Goal: Information Seeking & Learning: Learn about a topic

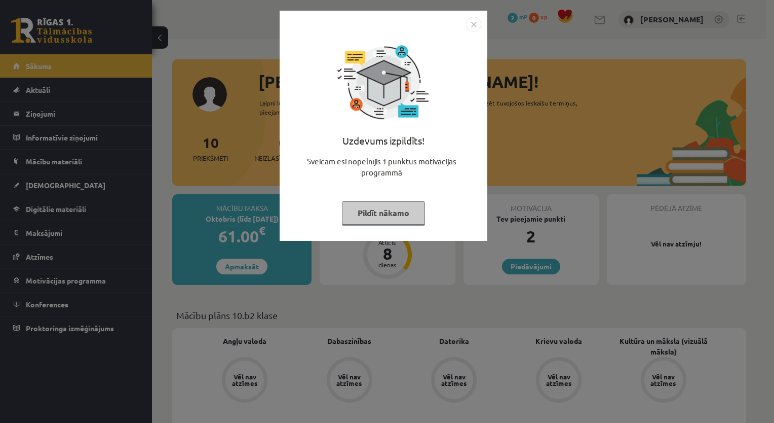
click at [474, 26] on img "Close" at bounding box center [473, 24] width 15 height 15
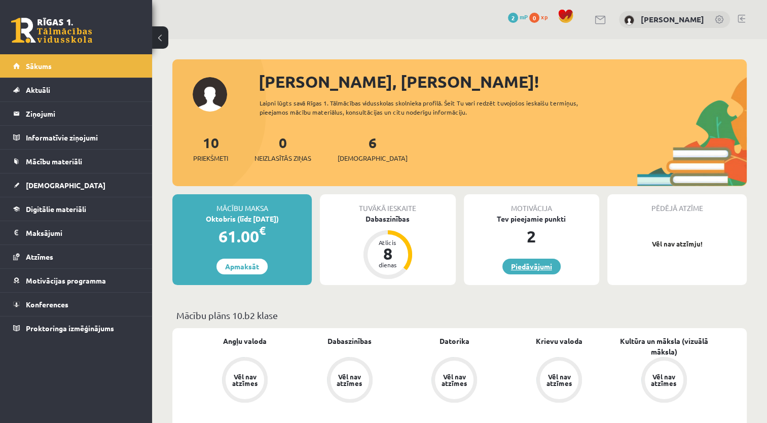
click at [527, 267] on link "Piedāvājumi" at bounding box center [531, 266] width 58 height 16
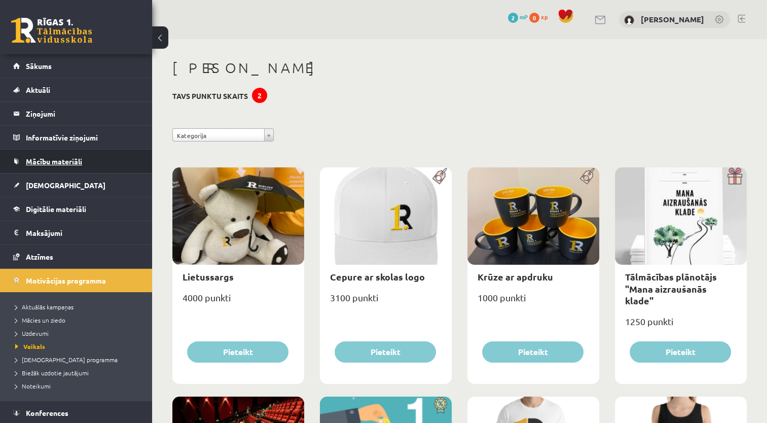
click at [100, 162] on link "Mācību materiāli" at bounding box center [76, 160] width 126 height 23
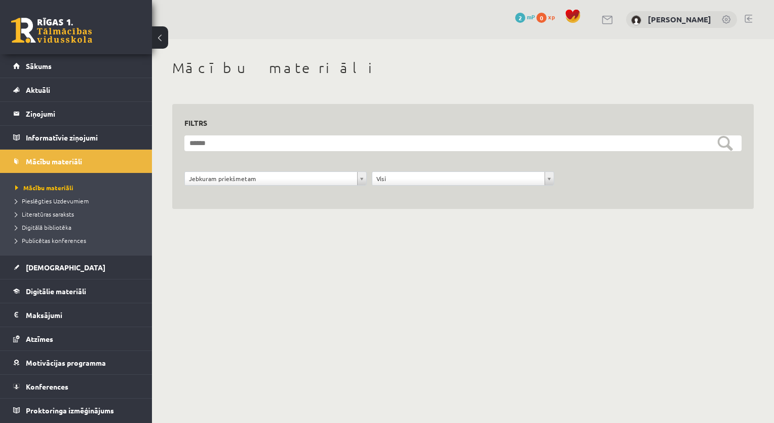
click at [340, 151] on form "**********" at bounding box center [462, 165] width 557 height 61
click at [322, 185] on div "Jebkuram priekšmetam" at bounding box center [275, 178] width 182 height 14
click at [290, 185] on div "**********" at bounding box center [275, 180] width 187 height 19
click at [49, 203] on span "Pieslēgties Uzdevumiem" at bounding box center [51, 201] width 73 height 8
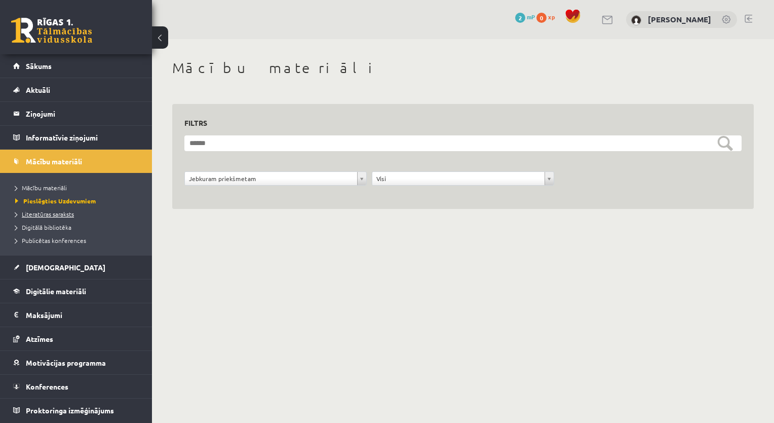
click at [65, 211] on span "Literatūras saraksts" at bounding box center [44, 214] width 59 height 8
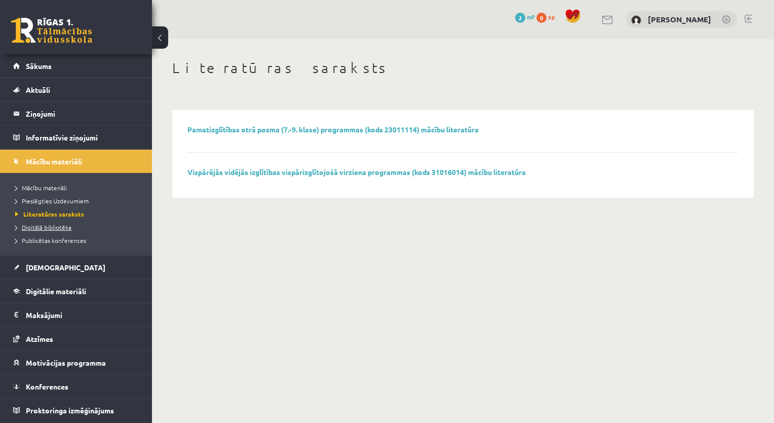
click at [62, 227] on span "Digitālā bibliotēka" at bounding box center [43, 227] width 56 height 8
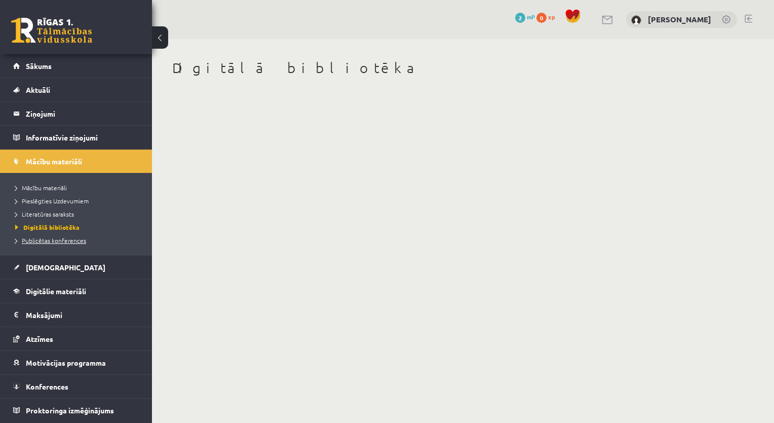
click at [62, 243] on link "Publicētas konferences" at bounding box center [78, 240] width 127 height 9
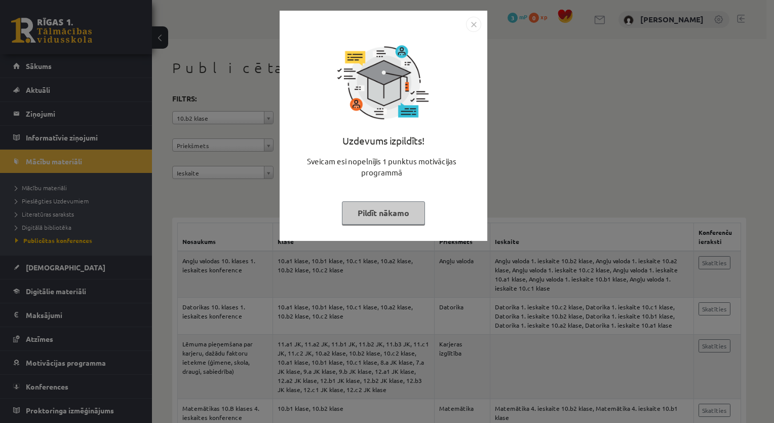
click at [373, 206] on button "Pildīt nākamo" at bounding box center [383, 212] width 83 height 23
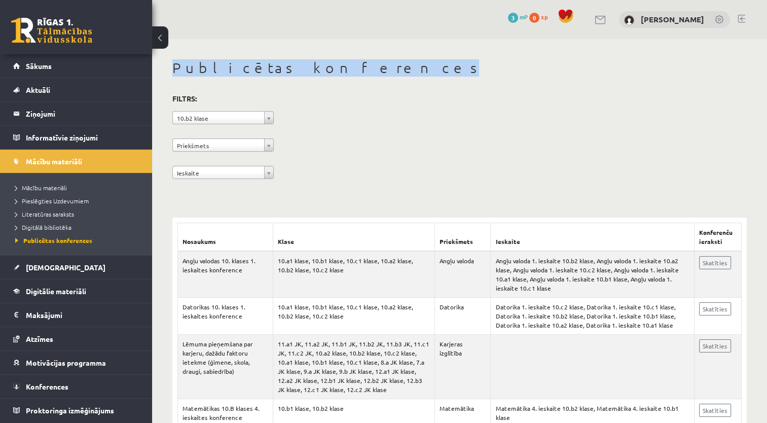
drag, startPoint x: 765, startPoint y: 51, endPoint x: 773, endPoint y: 31, distance: 20.7
click at [767, 31] on html "0 Dāvanas 3 mP 0 xp Viktorija Reivita Sākums Aktuāli Kā mācīties eSKOLĀ Kontakt…" at bounding box center [383, 211] width 767 height 423
click at [96, 329] on link "Atzīmes" at bounding box center [76, 338] width 126 height 23
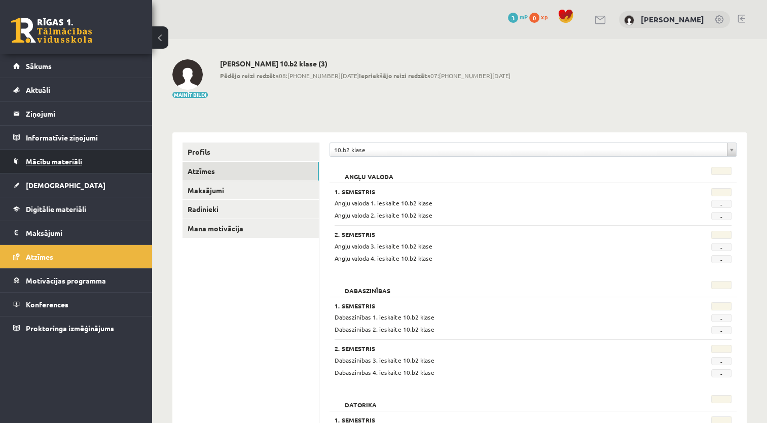
click at [87, 165] on link "Mācību materiāli" at bounding box center [76, 160] width 126 height 23
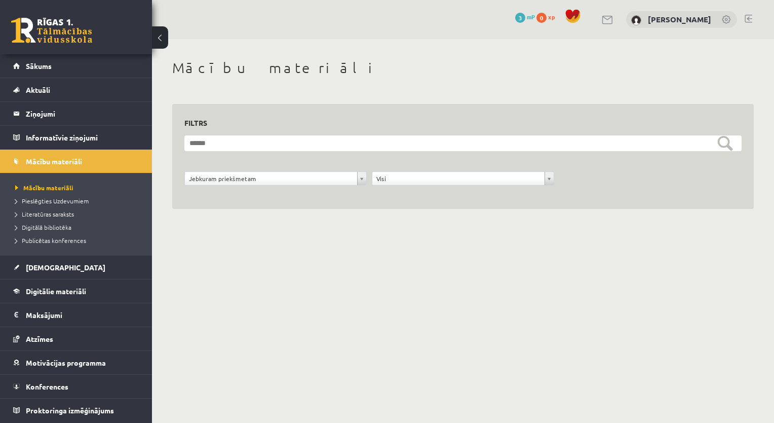
click at [57, 36] on link at bounding box center [51, 30] width 81 height 25
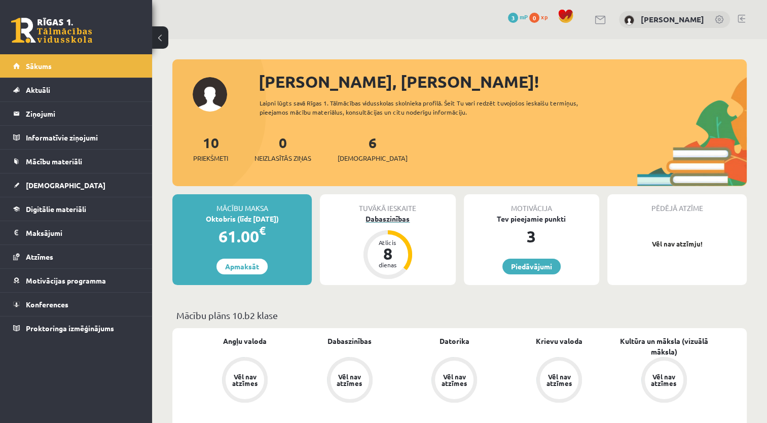
click at [383, 257] on div "8" at bounding box center [387, 253] width 30 height 16
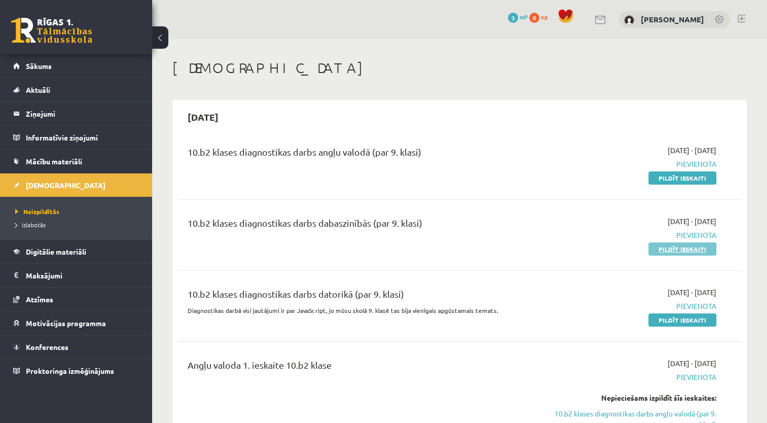
click at [689, 252] on link "Pildīt ieskaiti" at bounding box center [682, 248] width 68 height 13
click at [101, 254] on link "Digitālie materiāli" at bounding box center [76, 251] width 126 height 23
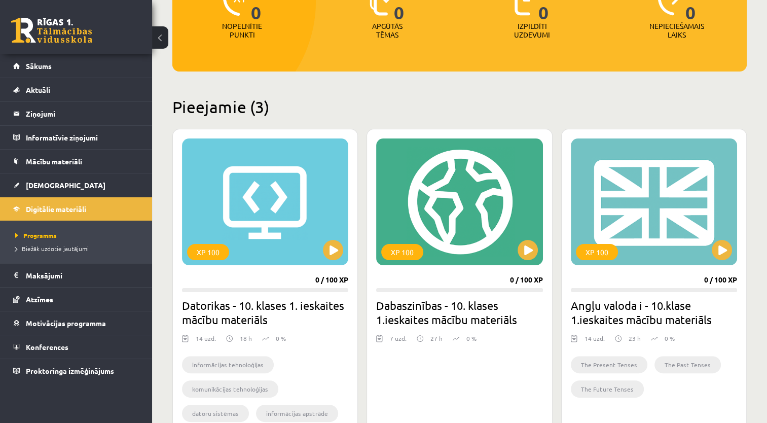
scroll to position [161, 0]
click at [492, 220] on div "XP 100" at bounding box center [459, 201] width 166 height 127
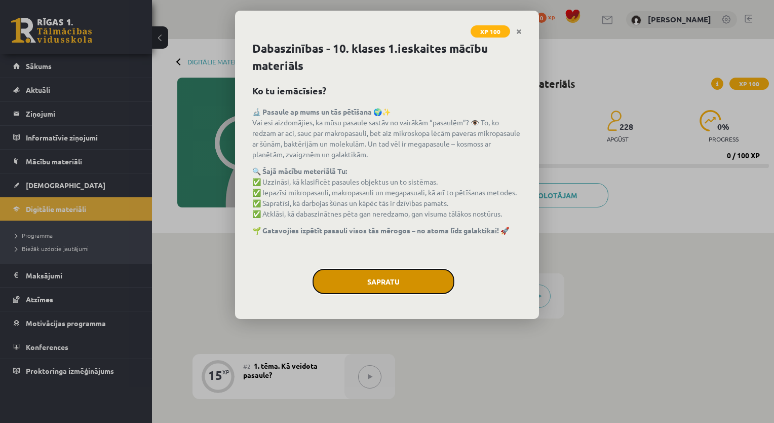
click at [367, 275] on button "Sapratu" at bounding box center [384, 281] width 142 height 25
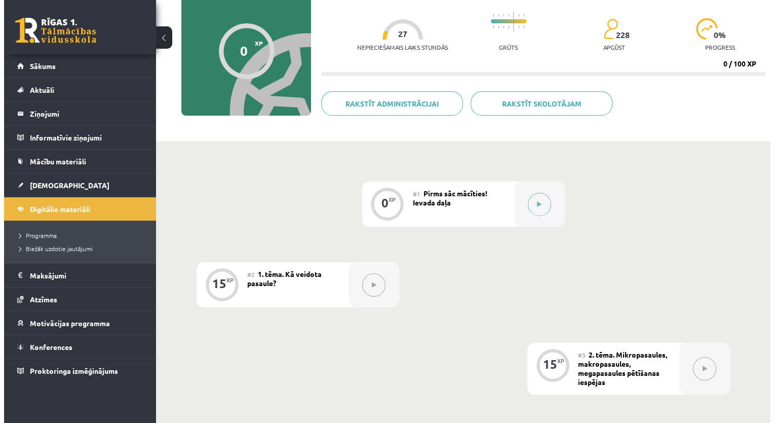
scroll to position [92, 0]
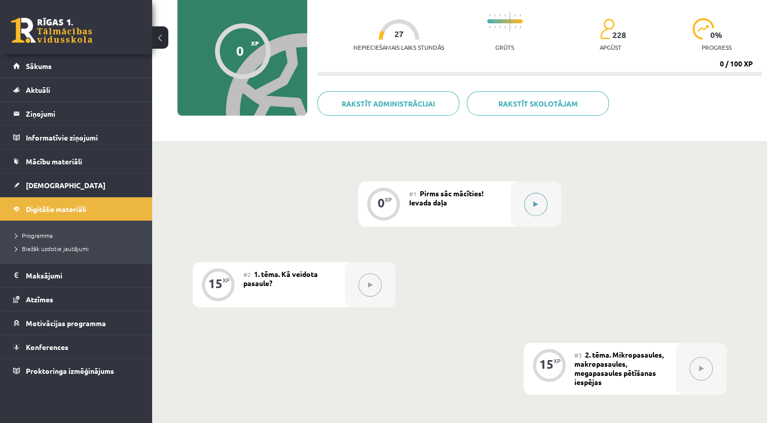
click at [539, 203] on button at bounding box center [535, 204] width 23 height 23
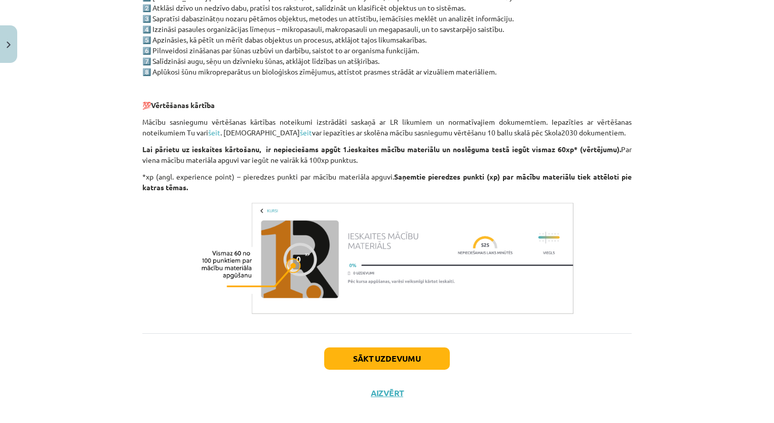
scroll to position [734, 0]
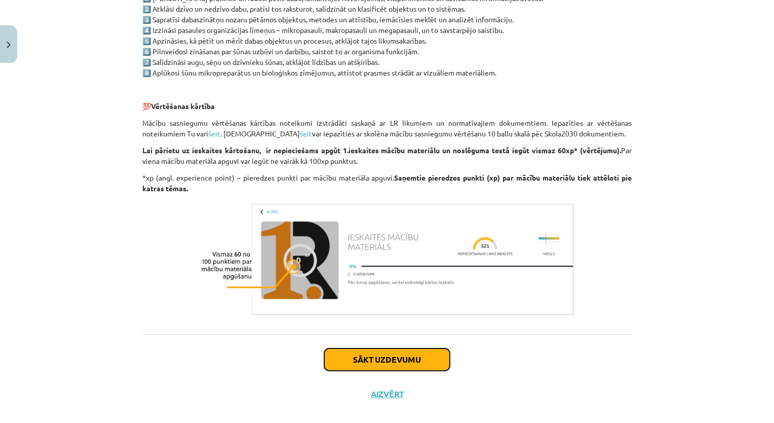
click at [414, 360] on button "Sākt uzdevumu" at bounding box center [387, 359] width 126 height 22
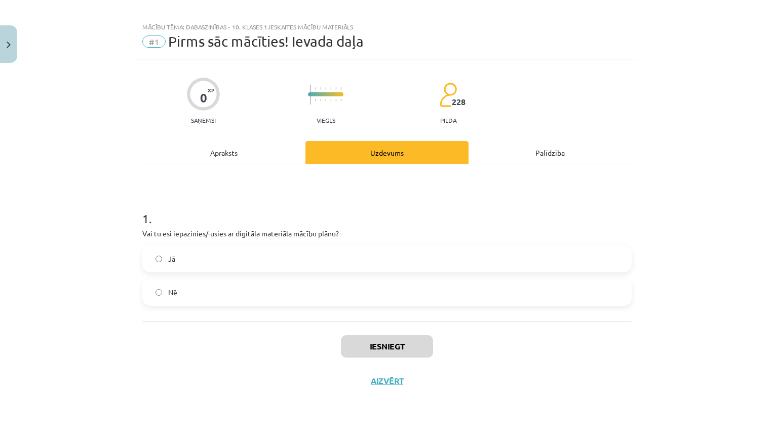
click at [362, 299] on label "Nē" at bounding box center [386, 291] width 487 height 25
click at [337, 268] on label "Jā" at bounding box center [386, 258] width 487 height 25
click at [387, 356] on button "Iesniegt" at bounding box center [387, 346] width 92 height 22
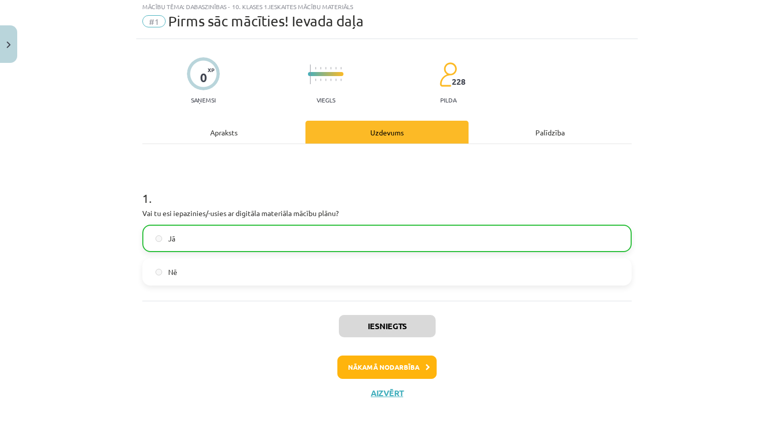
scroll to position [40, 0]
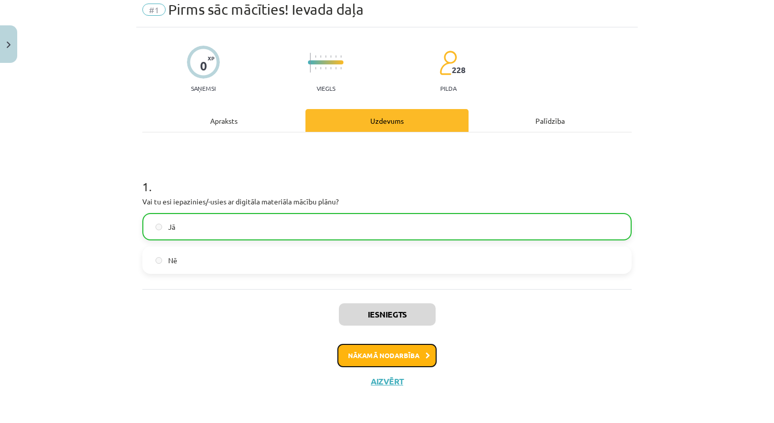
click at [387, 355] on button "Nākamā nodarbība" at bounding box center [386, 355] width 99 height 23
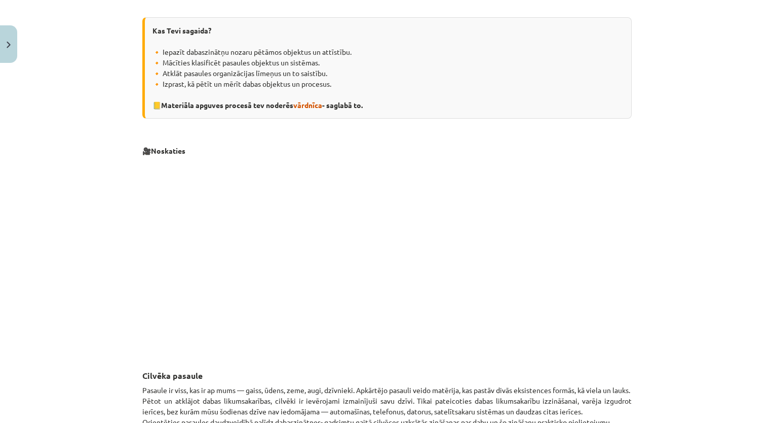
scroll to position [222, 0]
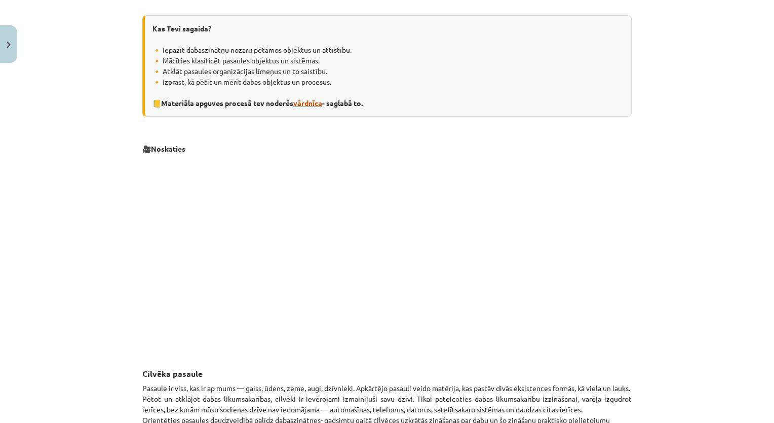
click at [313, 102] on span "vārdnīca" at bounding box center [307, 102] width 29 height 9
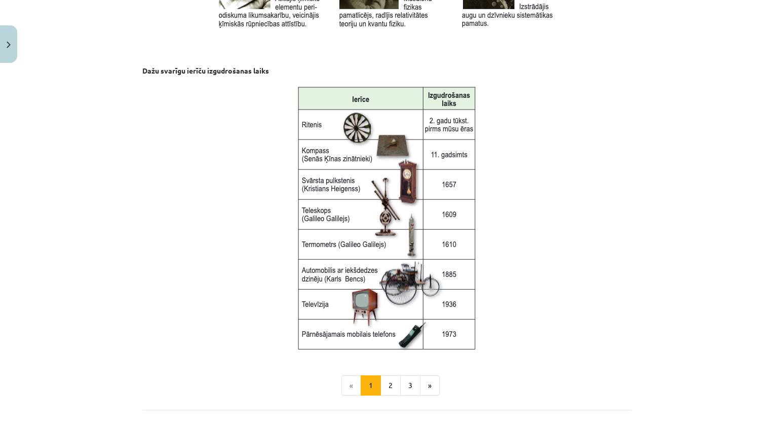
scroll to position [1227, 0]
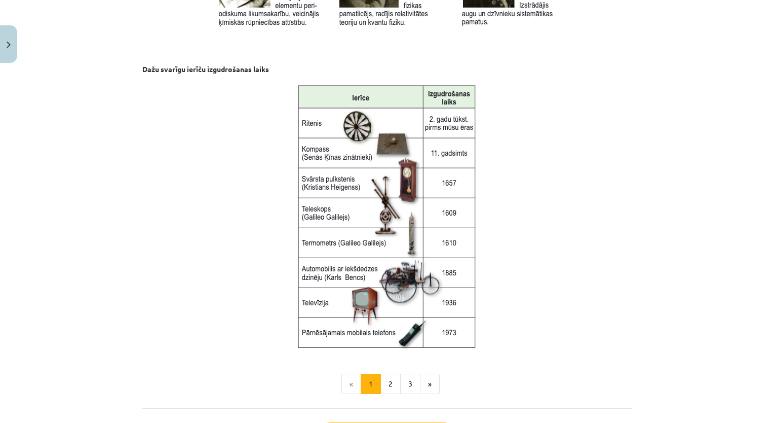
click at [758, 306] on div "Mācību tēma: Dabaszinības - 10. klases 1.ieskaites mācību materiāls #2 1. tēma.…" at bounding box center [387, 211] width 774 height 423
click at [384, 381] on button "2" at bounding box center [391, 383] width 20 height 20
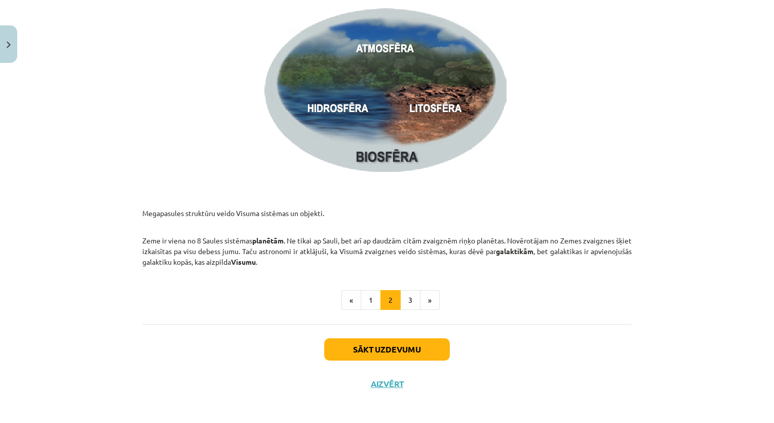
scroll to position [1486, 0]
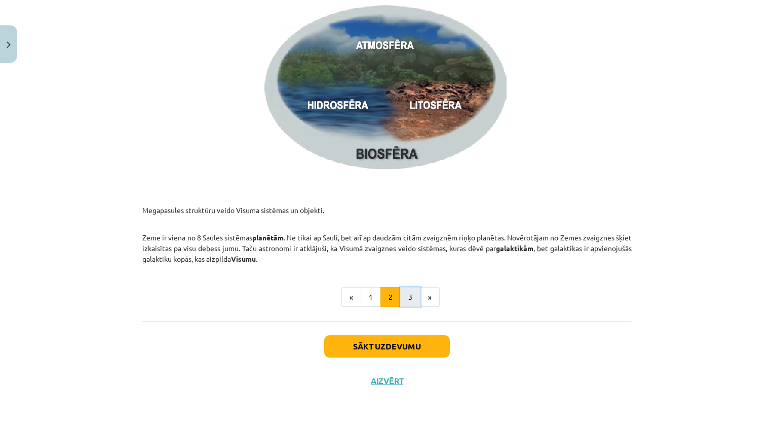
click at [403, 297] on button "3" at bounding box center [410, 297] width 20 height 20
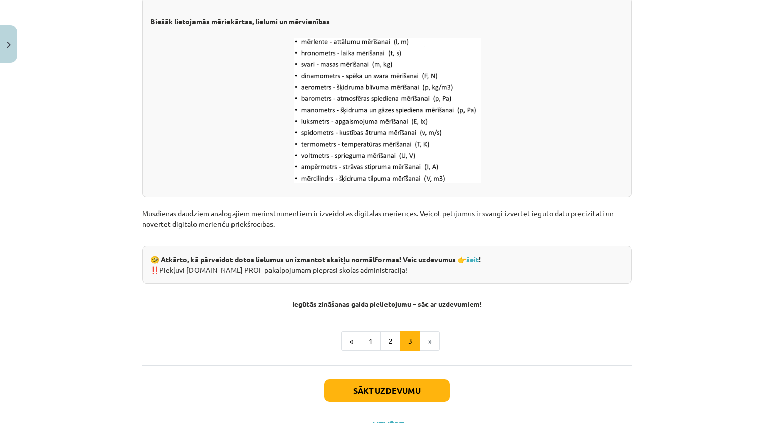
scroll to position [1284, 0]
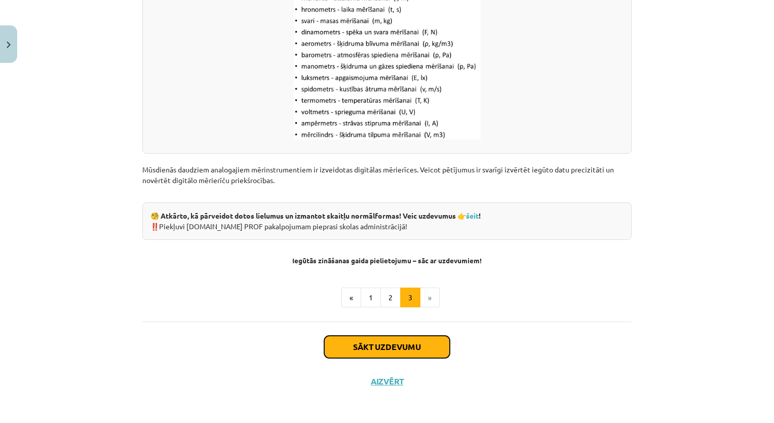
click at [405, 342] on button "Sākt uzdevumu" at bounding box center [387, 346] width 126 height 22
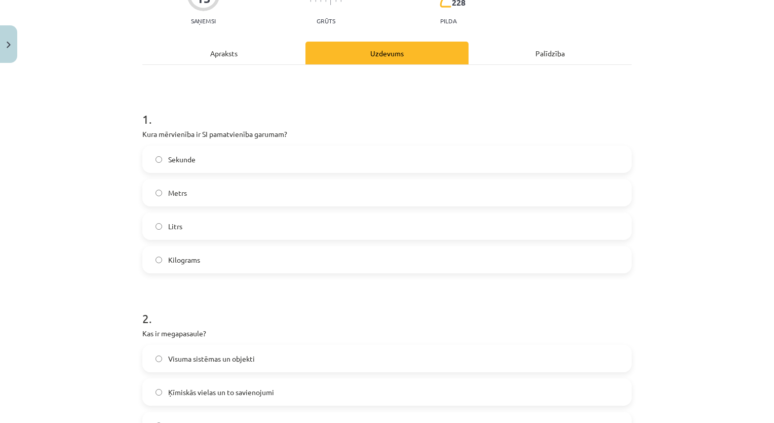
scroll to position [113, 0]
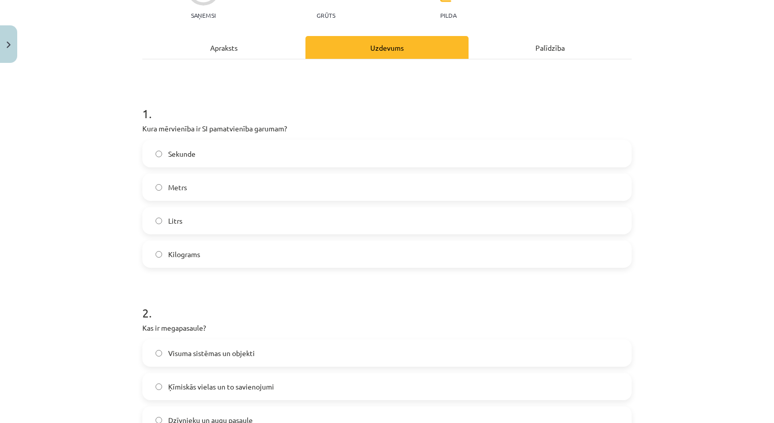
click at [267, 141] on label "Sekunde" at bounding box center [386, 153] width 487 height 25
click at [266, 181] on label "Metrs" at bounding box center [386, 186] width 487 height 25
click at [267, 153] on label "Sekunde" at bounding box center [386, 153] width 487 height 25
click at [316, 174] on label "Metrs" at bounding box center [386, 186] width 487 height 25
click at [315, 151] on label "Sekunde" at bounding box center [386, 153] width 487 height 25
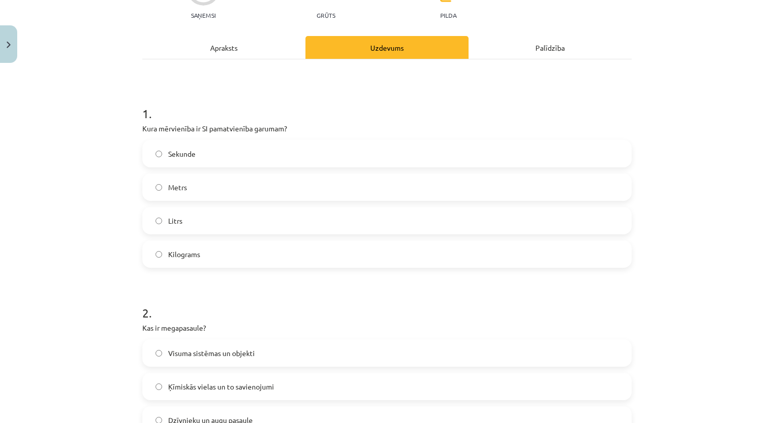
click at [314, 177] on label "Metrs" at bounding box center [386, 186] width 487 height 25
click at [275, 147] on label "Sekunde" at bounding box center [386, 153] width 487 height 25
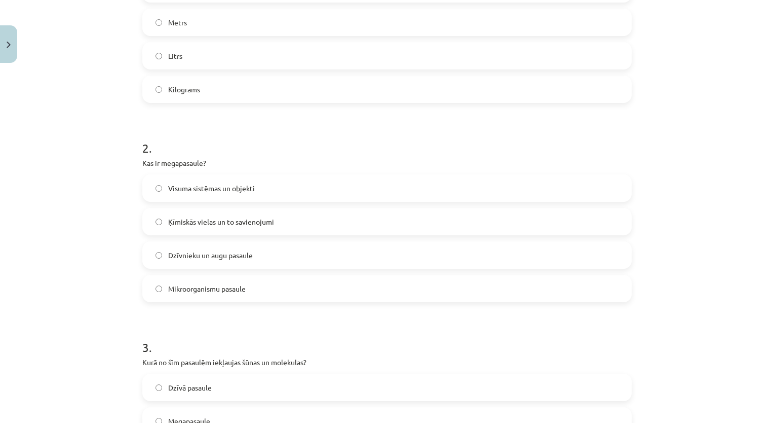
scroll to position [279, 0]
click at [324, 189] on label "Visuma sistēmas un objekti" at bounding box center [386, 186] width 487 height 25
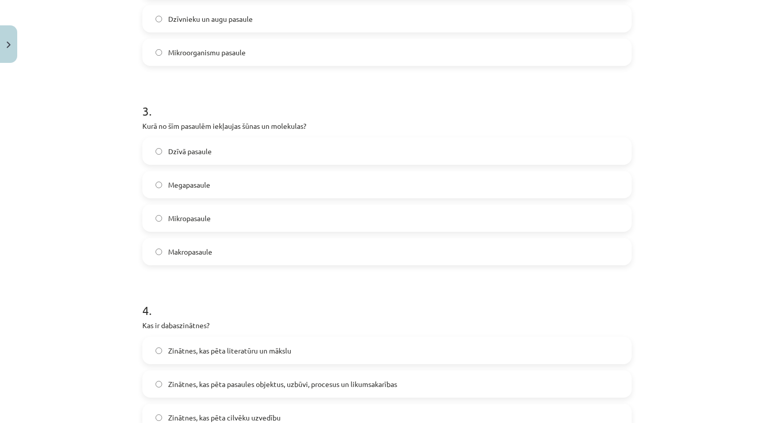
scroll to position [515, 0]
click at [288, 213] on label "Mikropasaule" at bounding box center [386, 216] width 487 height 25
drag, startPoint x: 764, startPoint y: 187, endPoint x: 749, endPoint y: 206, distance: 23.7
click at [749, 206] on div "Mācību tēma: Dabaszinības - 10. klases 1.ieskaites mācību materiāls #2 1. tēma.…" at bounding box center [387, 211] width 774 height 423
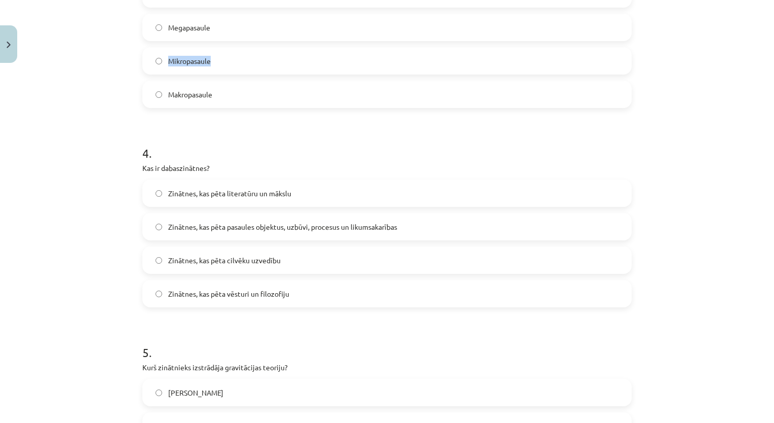
scroll to position [674, 0]
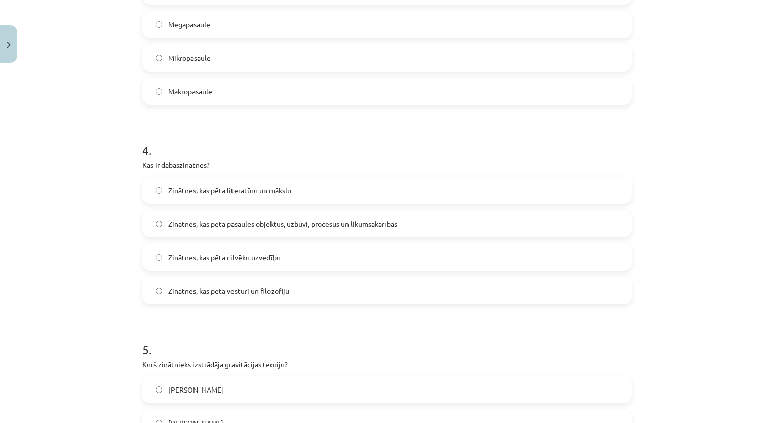
click at [495, 220] on label "Zinātnes, kas pēta pasaules objektus, uzbūvi, procesus un likumsakarības" at bounding box center [386, 223] width 487 height 25
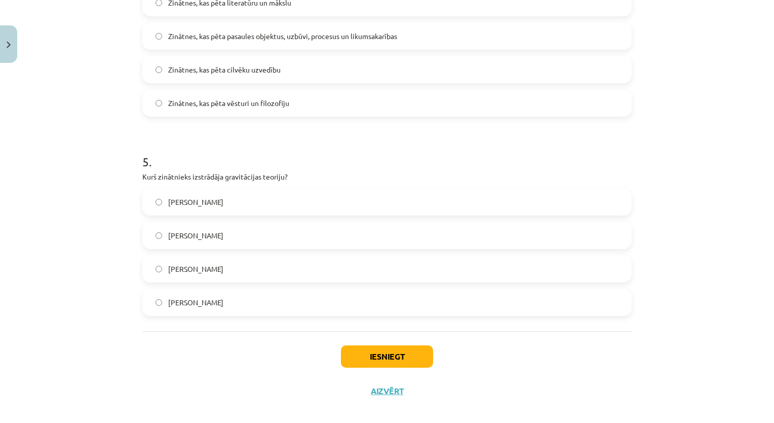
scroll to position [864, 0]
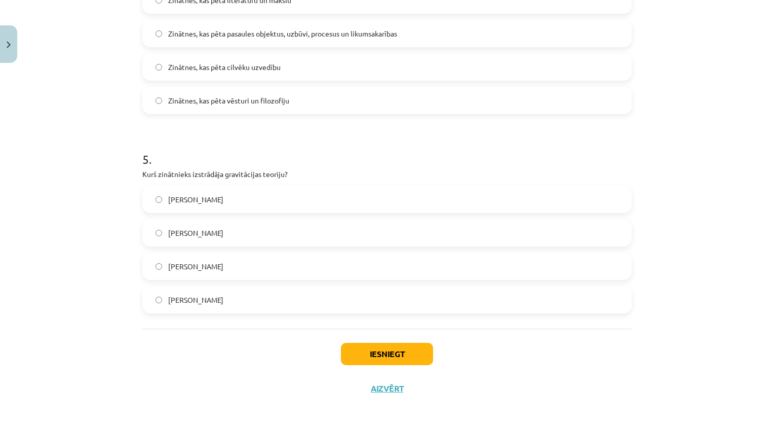
click at [288, 266] on label "Īzaks Ņūtons" at bounding box center [386, 265] width 487 height 25
click at [382, 352] on button "Iesniegt" at bounding box center [387, 354] width 92 height 22
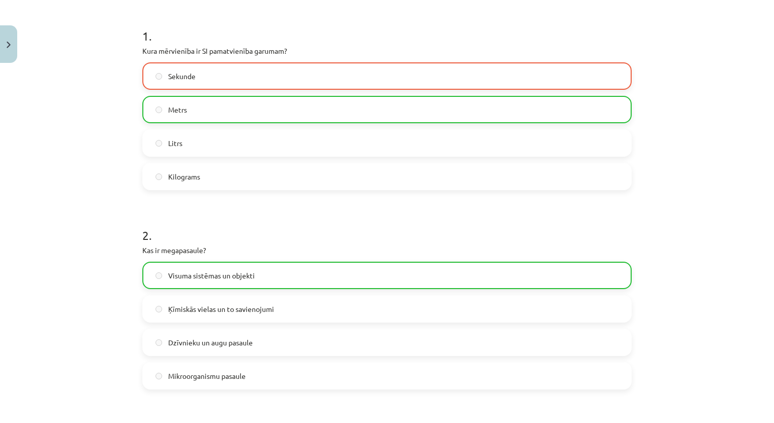
scroll to position [904, 0]
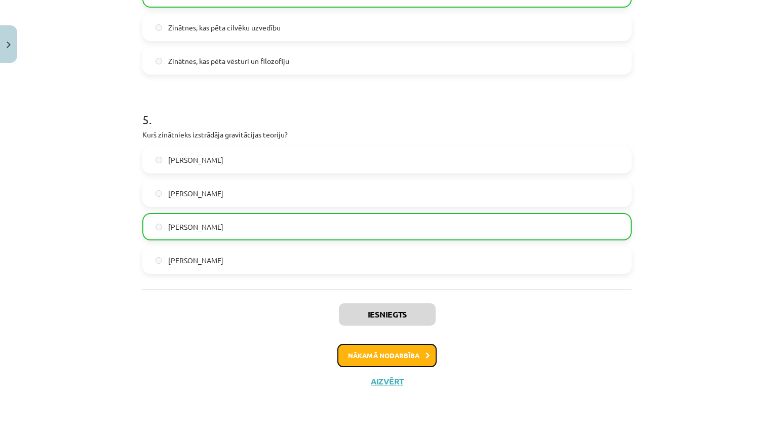
click at [407, 348] on button "Nākamā nodarbība" at bounding box center [386, 355] width 99 height 23
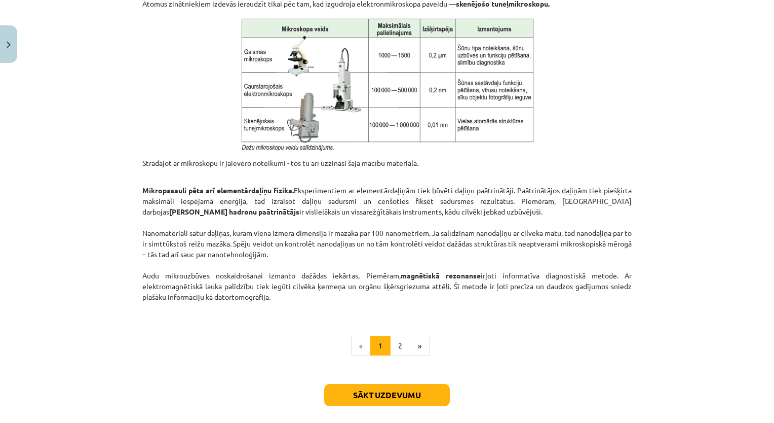
scroll to position [771, 0]
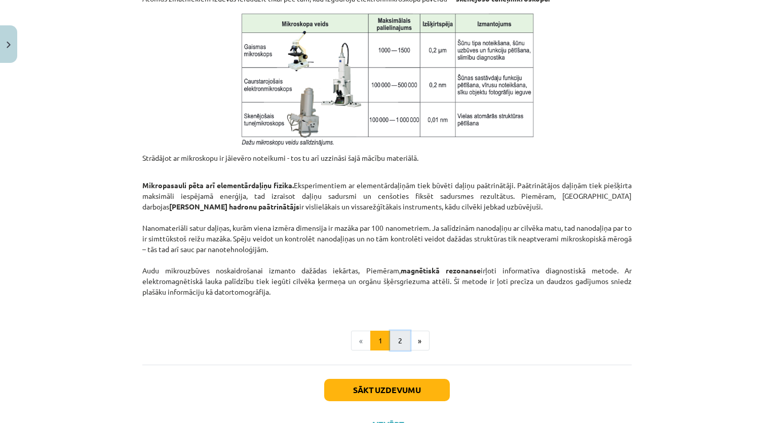
click at [393, 340] on button "2" at bounding box center [400, 340] width 20 height 20
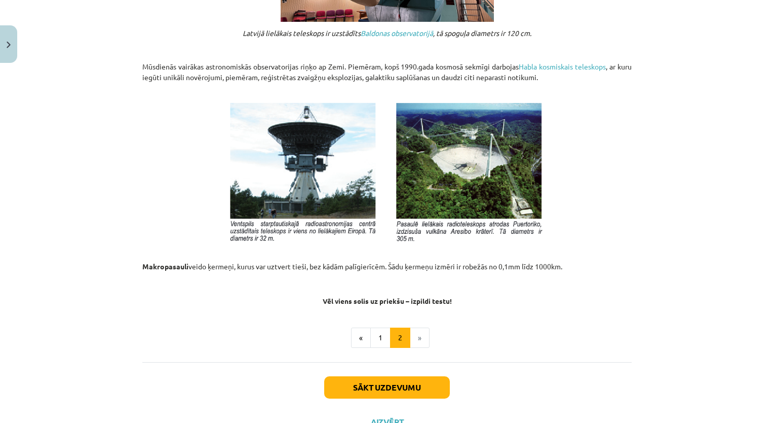
scroll to position [1067, 0]
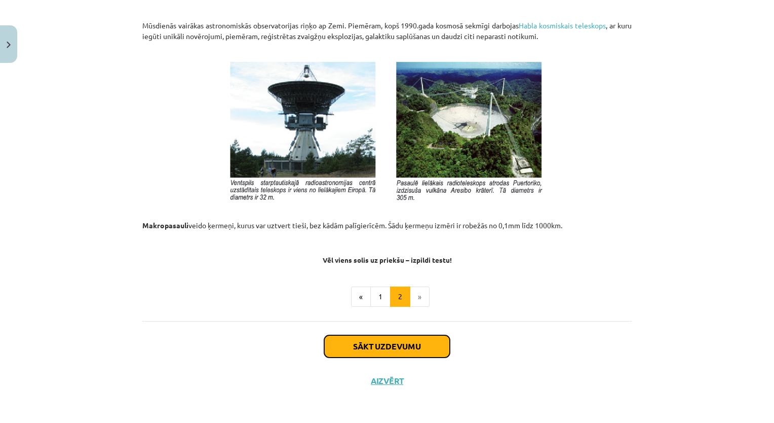
click at [424, 344] on button "Sākt uzdevumu" at bounding box center [387, 346] width 126 height 22
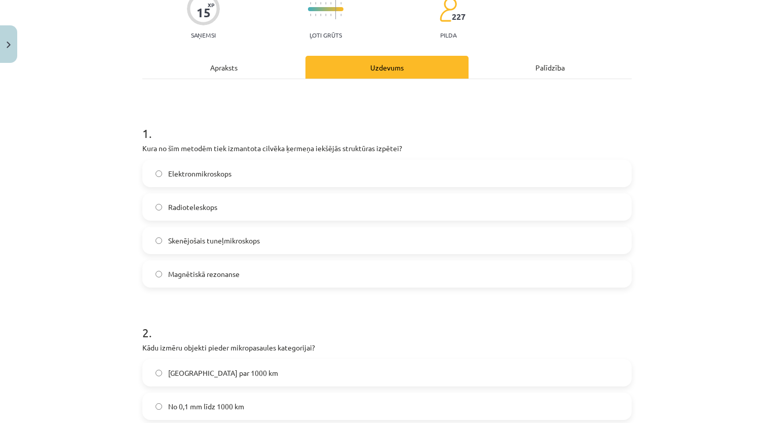
scroll to position [108, 0]
click at [383, 265] on label "Magnētiskā rezonanse" at bounding box center [386, 274] width 487 height 25
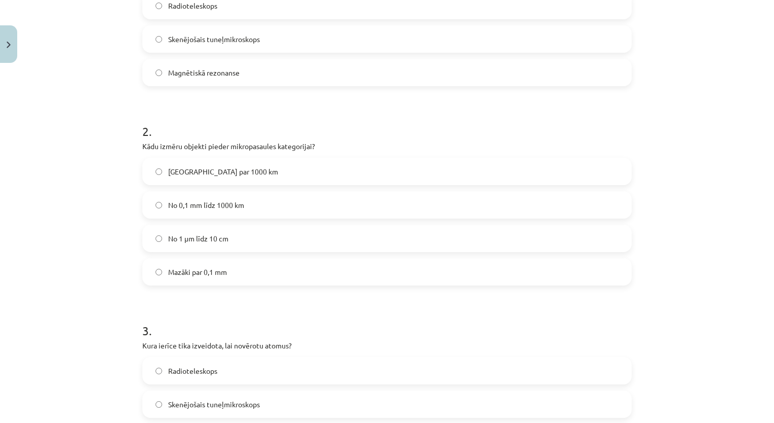
scroll to position [310, 0]
click at [267, 204] on label "No 0,1 mm līdz 1000 km" at bounding box center [386, 205] width 487 height 25
click at [272, 239] on label "No 1 μm līdz 10 cm" at bounding box center [386, 239] width 487 height 25
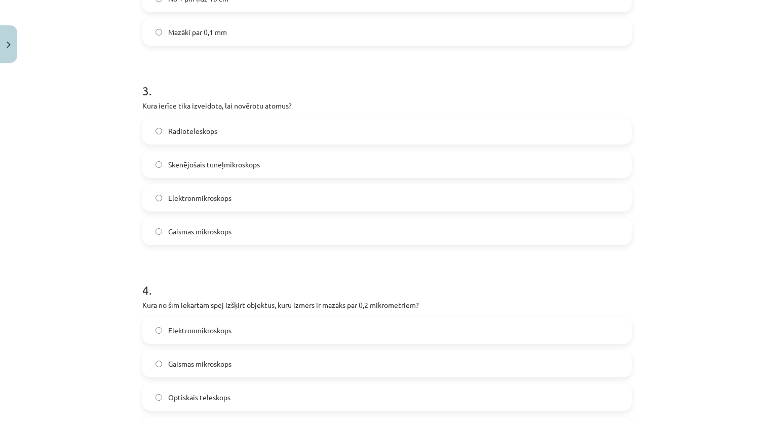
scroll to position [548, 0]
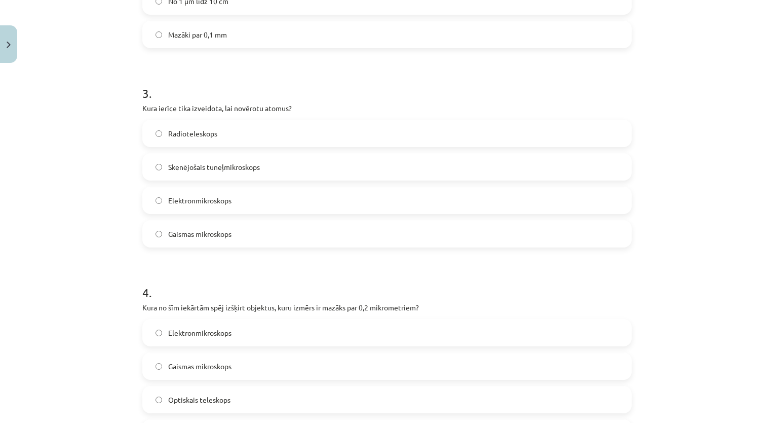
click at [273, 169] on label "Skenējošais tuneļmikroskops" at bounding box center [386, 166] width 487 height 25
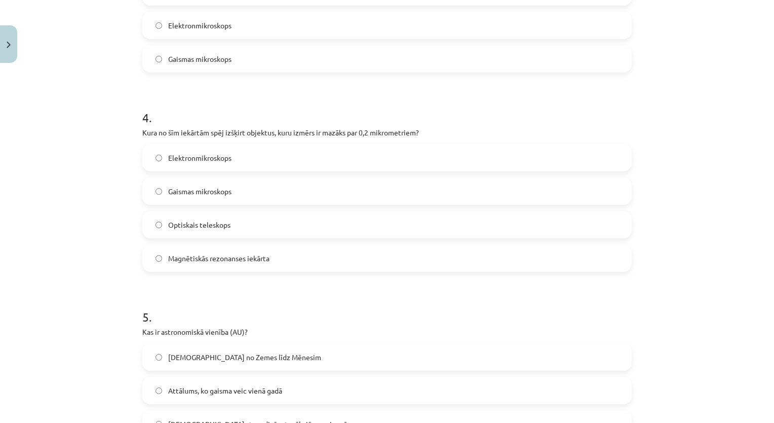
scroll to position [721, 0]
click at [279, 161] on label "Elektronmikroskops" at bounding box center [386, 158] width 487 height 25
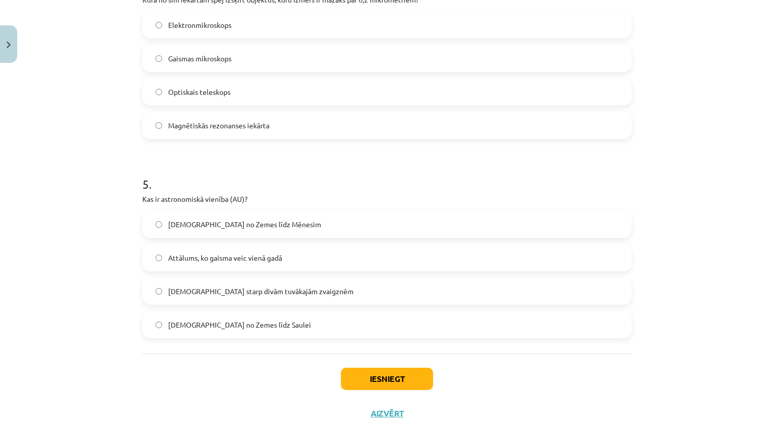
scroll to position [888, 0]
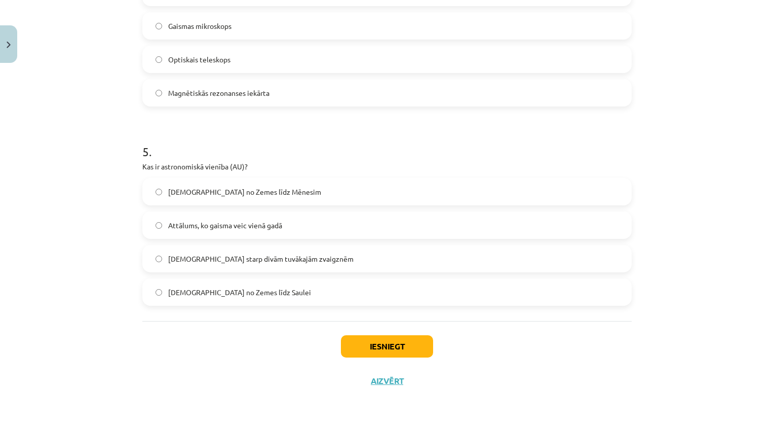
click at [277, 289] on label "Attālums no Zemes līdz Saulei" at bounding box center [386, 291] width 487 height 25
click at [367, 345] on button "Iesniegt" at bounding box center [387, 346] width 92 height 22
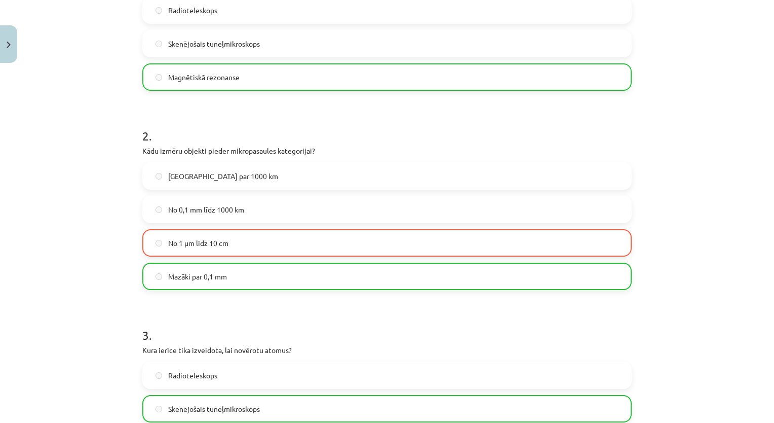
scroll to position [303, 0]
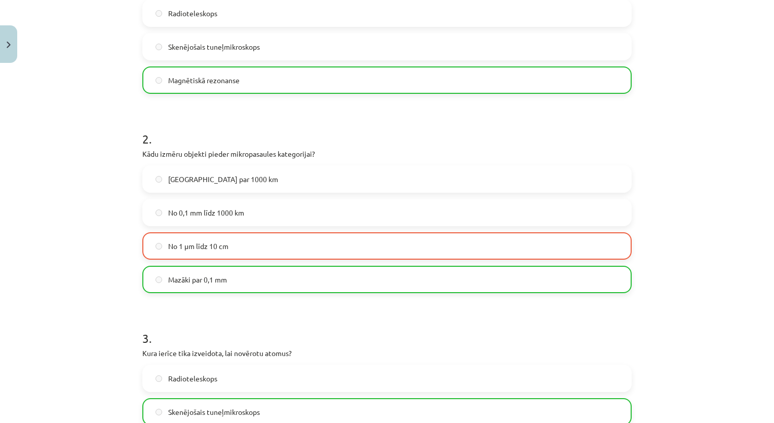
click at [739, 23] on div "Mācību tēma: Dabaszinības - 10. klases 1.ieskaites mācību materiāls #3 2. tēma.…" at bounding box center [387, 211] width 774 height 423
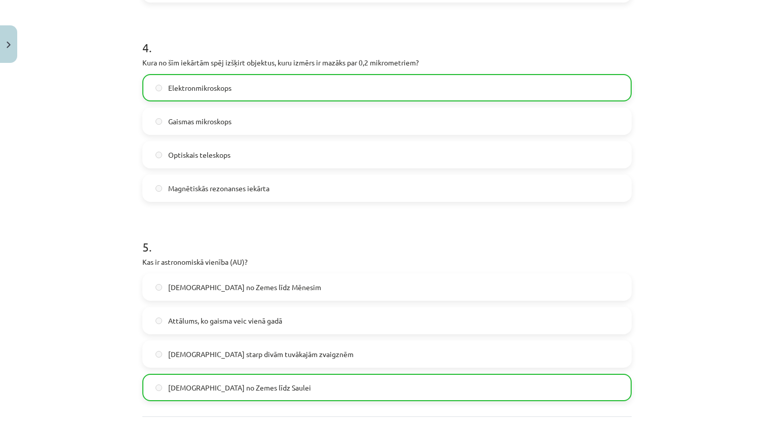
scroll to position [920, 0]
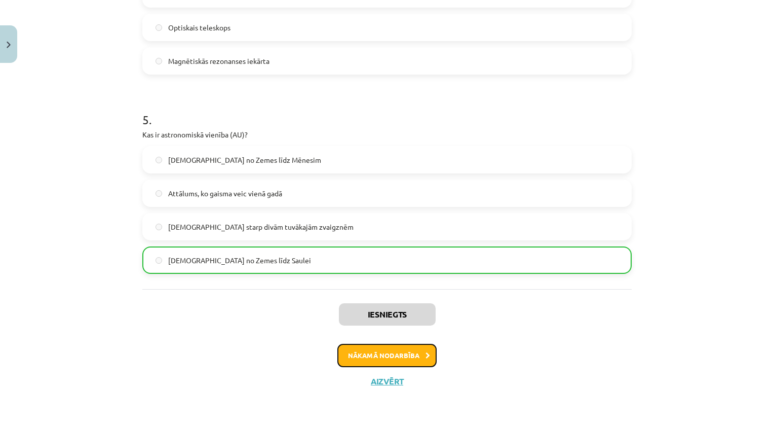
click at [390, 357] on button "Nākamā nodarbība" at bounding box center [386, 355] width 99 height 23
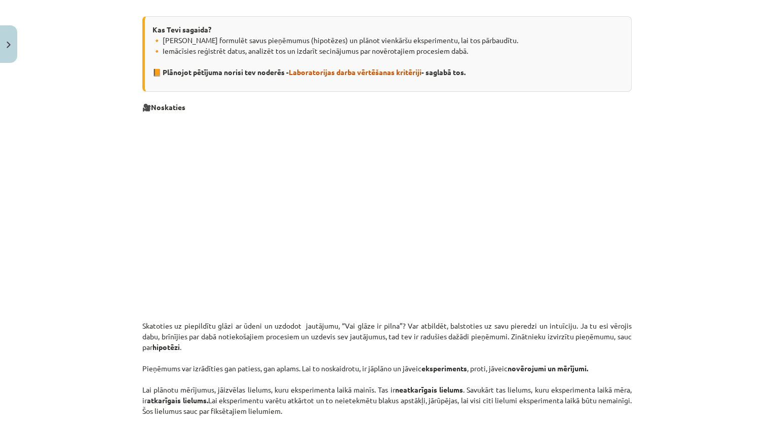
scroll to position [218, 0]
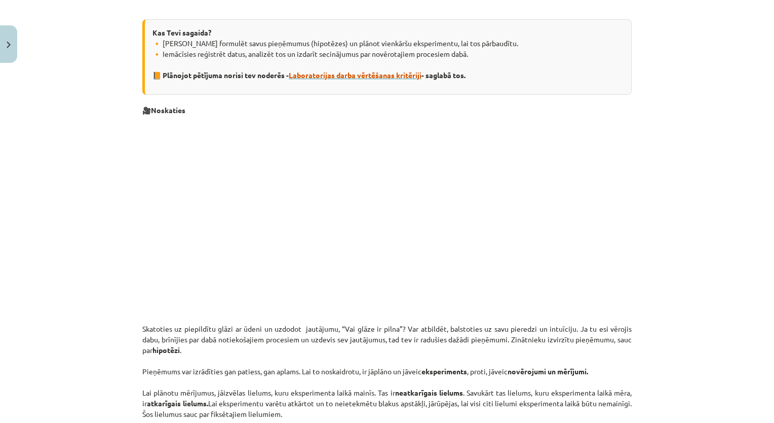
click at [375, 73] on span "Laboratorijas darba vērtēšanas kritēriji" at bounding box center [355, 74] width 133 height 9
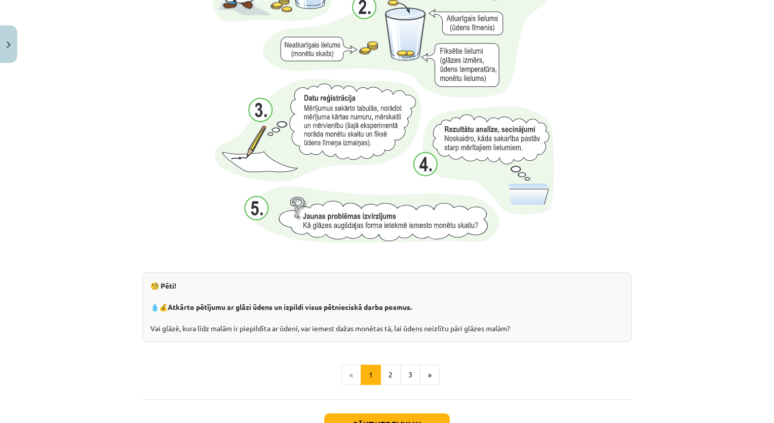
scroll to position [1032, 0]
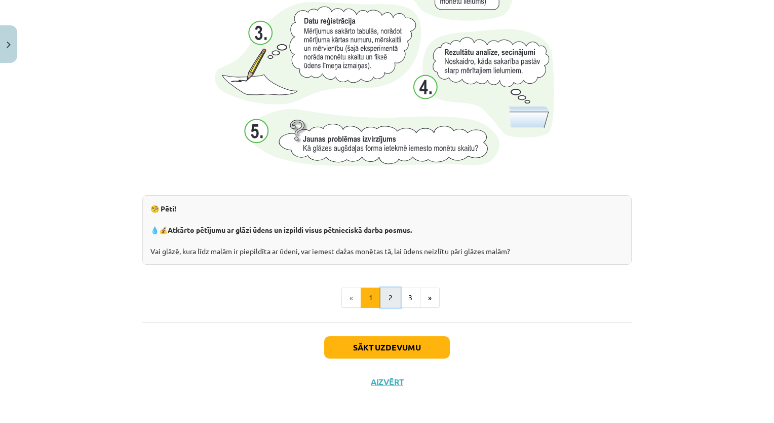
click at [394, 301] on button "2" at bounding box center [391, 297] width 20 height 20
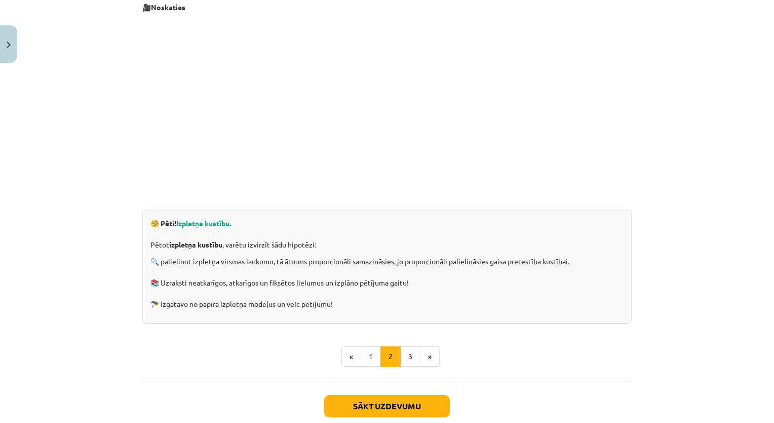
scroll to position [224, 0]
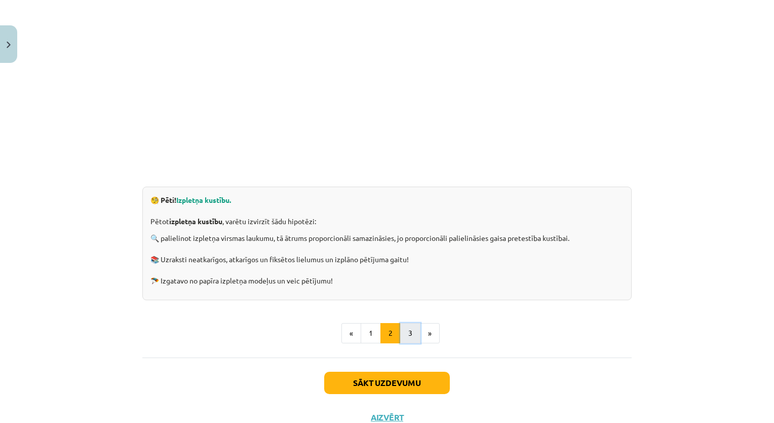
click at [406, 333] on button "3" at bounding box center [410, 333] width 20 height 20
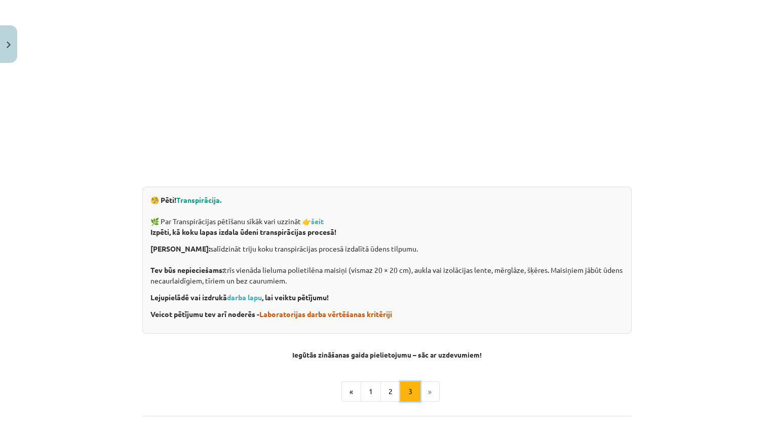
scroll to position [181, 0]
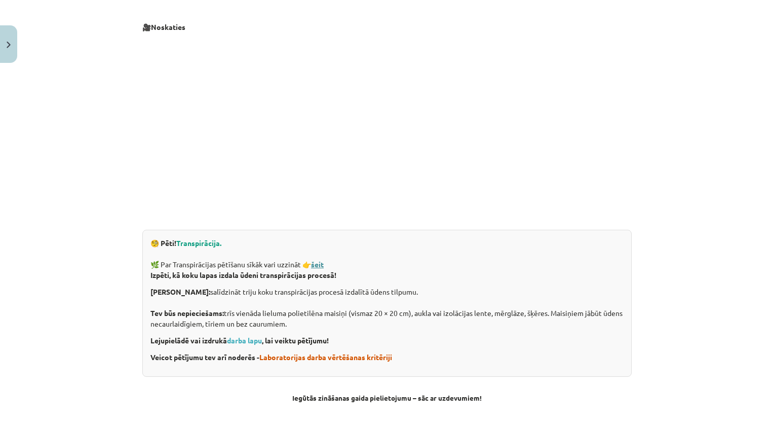
click at [318, 261] on strong "šeit" at bounding box center [317, 263] width 13 height 9
click at [240, 340] on link "darba lapu" at bounding box center [244, 339] width 35 height 9
click at [350, 358] on span "Laboratorijas darba vērtēšanas kritēriji" at bounding box center [325, 356] width 133 height 9
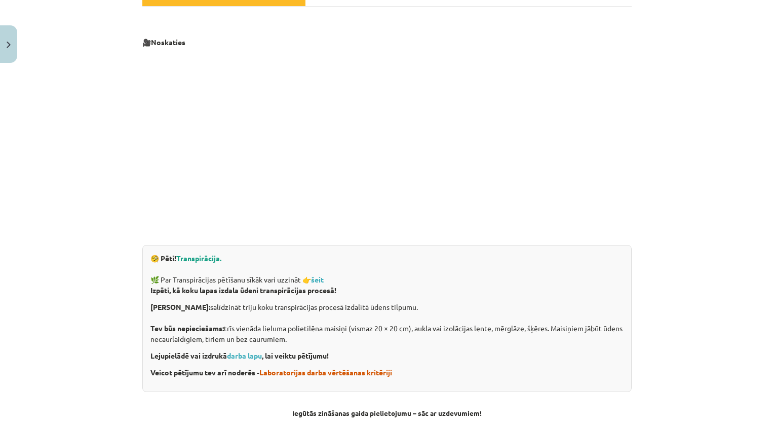
scroll to position [101, 0]
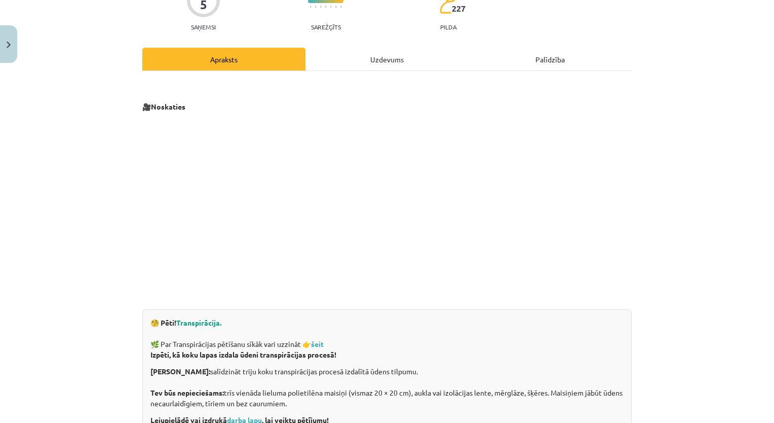
click at [371, 52] on div "Uzdevums" at bounding box center [387, 59] width 163 height 23
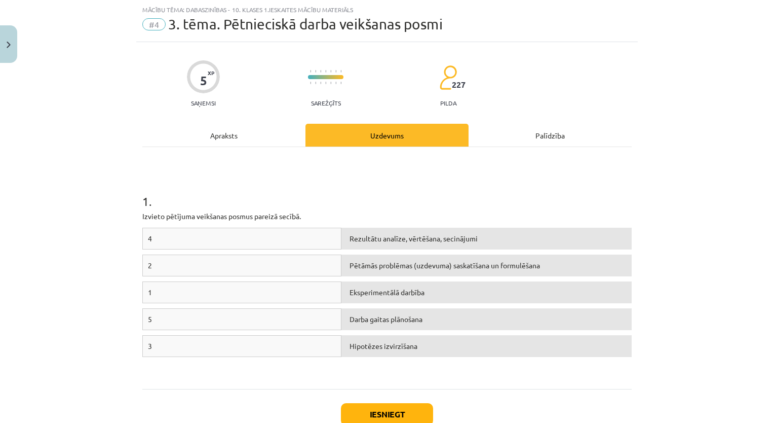
scroll to position [93, 0]
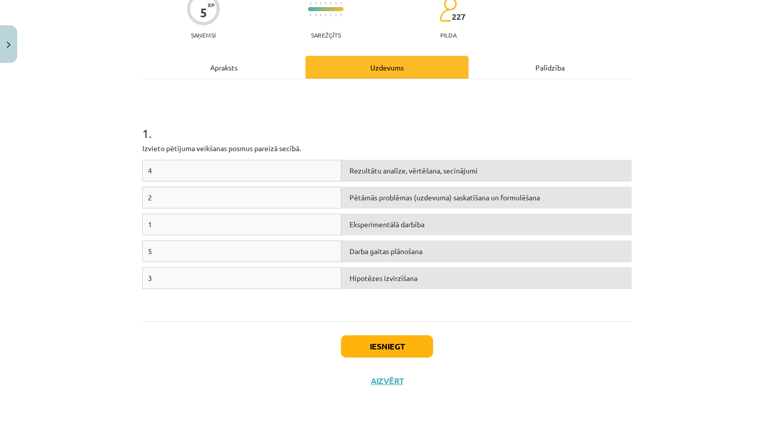
click at [257, 169] on div "4" at bounding box center [241, 171] width 199 height 22
click at [266, 69] on div "Apraksts" at bounding box center [223, 67] width 163 height 23
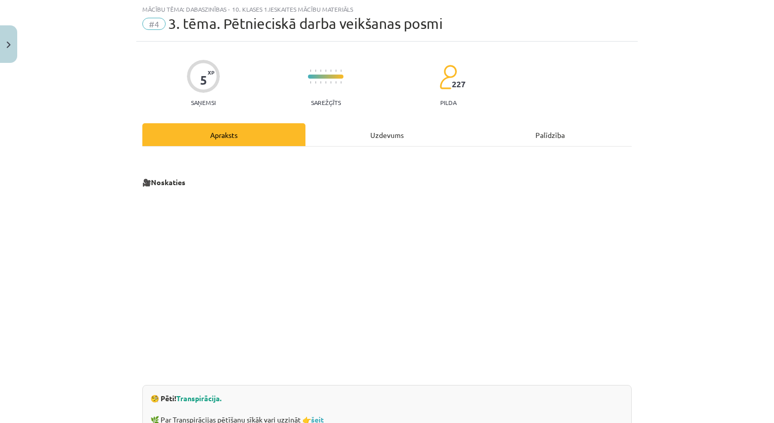
scroll to position [25, 0]
click at [507, 144] on div "Palīdzība" at bounding box center [550, 135] width 163 height 23
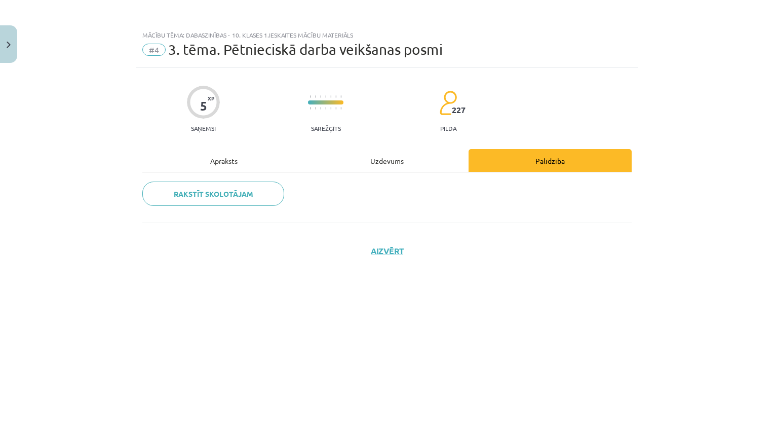
click at [250, 165] on div "Apraksts" at bounding box center [223, 160] width 163 height 23
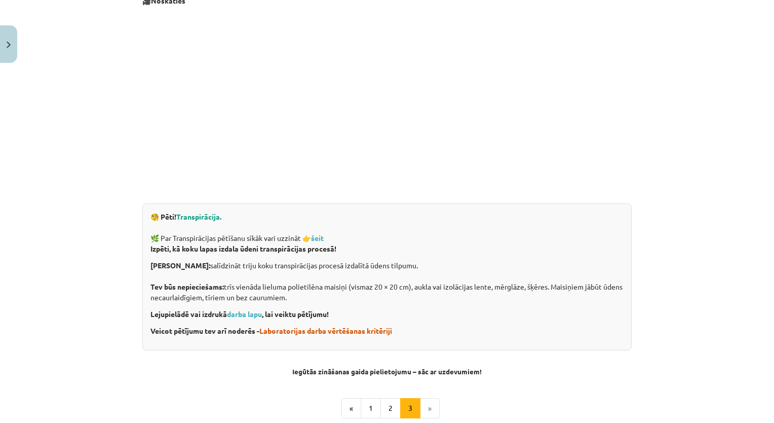
scroll to position [203, 0]
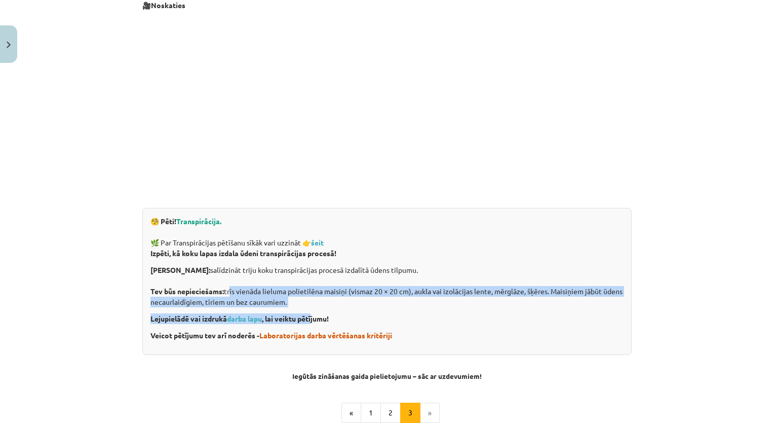
drag, startPoint x: 226, startPoint y: 289, endPoint x: 311, endPoint y: 311, distance: 87.9
click at [311, 311] on div "🧐 Pēti! Transpirācija. 🌿 Par Transpirācijas pētīšanu sīkāk vari uzzināt 👉 šeit …" at bounding box center [387, 281] width 490 height 147
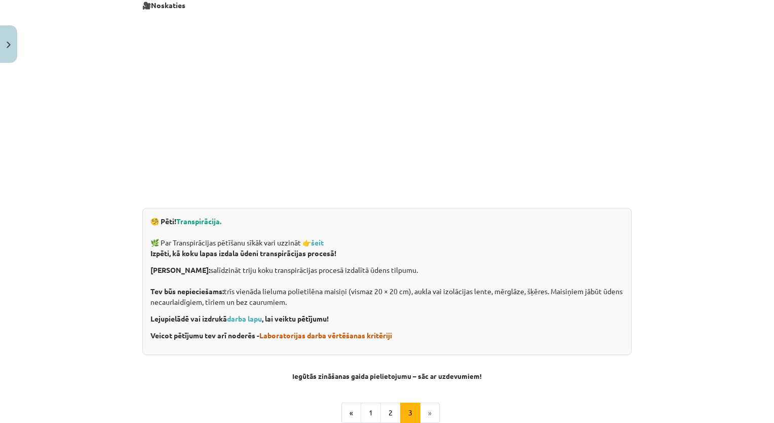
drag, startPoint x: 311, startPoint y: 311, endPoint x: 331, endPoint y: 313, distance: 20.3
click at [331, 313] on div "🧐 Pēti! Transpirācija. 🌿 Par Transpirācijas pētīšanu sīkāk vari uzzināt 👉 šeit …" at bounding box center [387, 281] width 490 height 147
drag, startPoint x: 222, startPoint y: 291, endPoint x: 315, endPoint y: 299, distance: 92.6
click at [315, 299] on p "Darba mērķis: salīdzināt triju koku transpirācijas procesā izdalītā ūdens tilpu…" at bounding box center [387, 286] width 473 height 43
drag, startPoint x: 315, startPoint y: 299, endPoint x: 274, endPoint y: 291, distance: 41.3
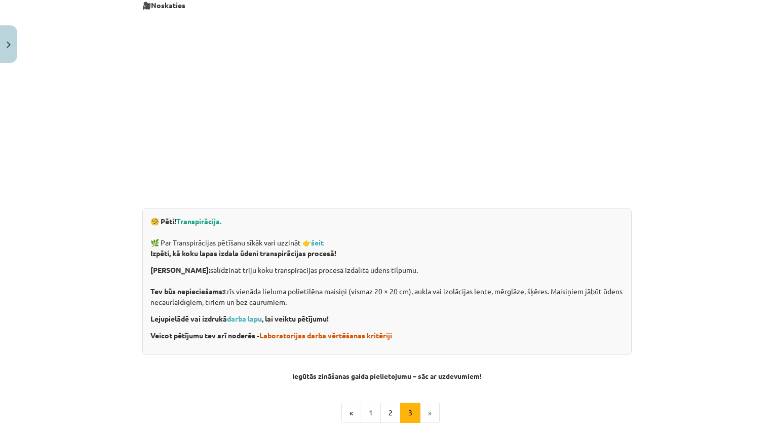
copy p "trīs vienāda lieluma polietilēna maisiņi (vismaz 20 × 20 cm), aukla vai izolāci…"
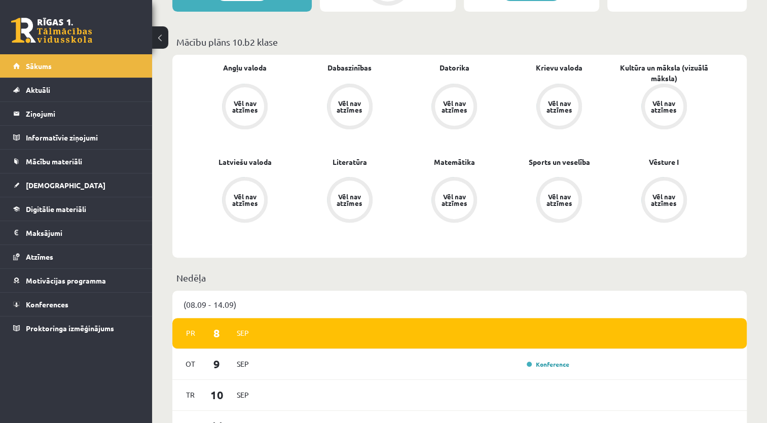
scroll to position [290, 0]
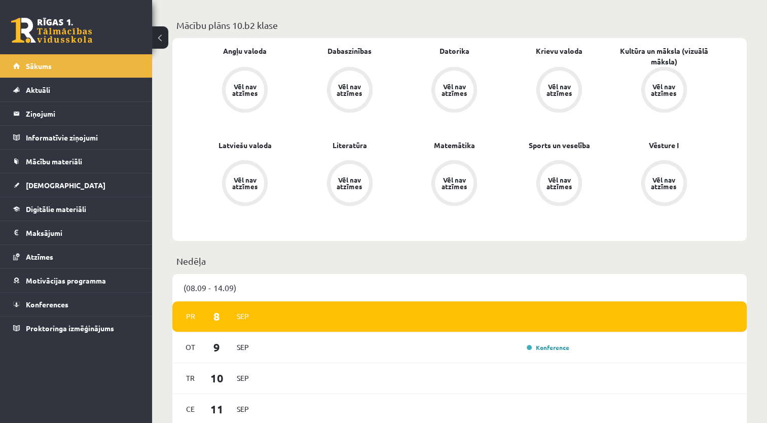
drag, startPoint x: 353, startPoint y: 118, endPoint x: 339, endPoint y: 57, distance: 62.4
click at [339, 57] on div "Angļu valoda Vēl nav atzīmes Dabaszinības Vēl nav atzīmes Datorika Vēl nav atzī…" at bounding box center [454, 139] width 523 height 187
drag, startPoint x: 339, startPoint y: 57, endPoint x: 334, endPoint y: 50, distance: 8.7
click at [334, 50] on link "Dabaszinības" at bounding box center [349, 51] width 44 height 11
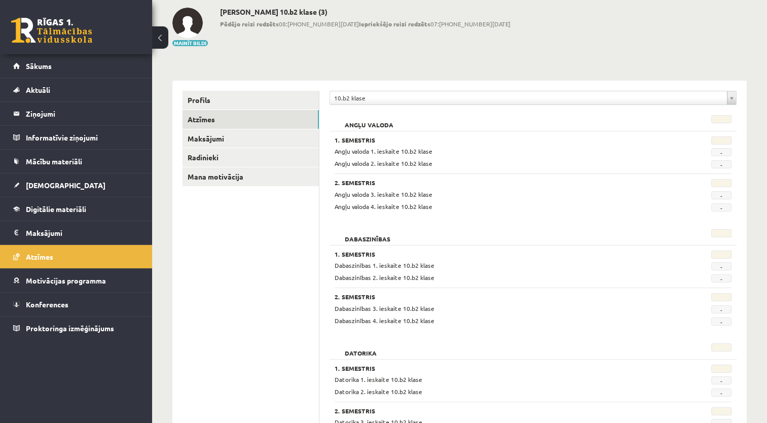
scroll to position [61, 0]
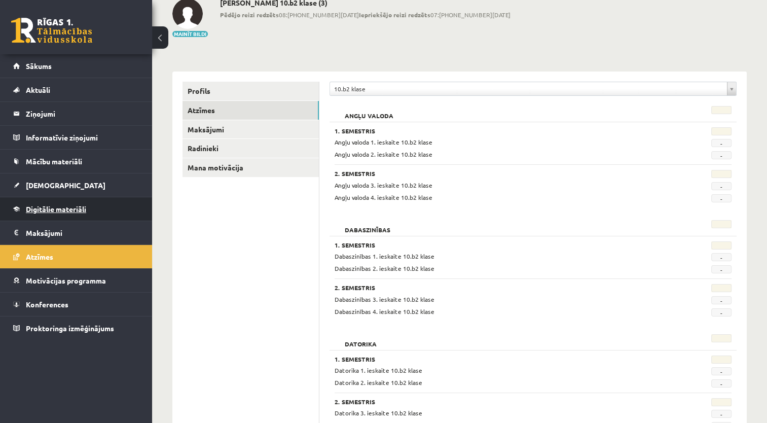
click at [68, 210] on span "Digitālie materiāli" at bounding box center [56, 208] width 60 height 9
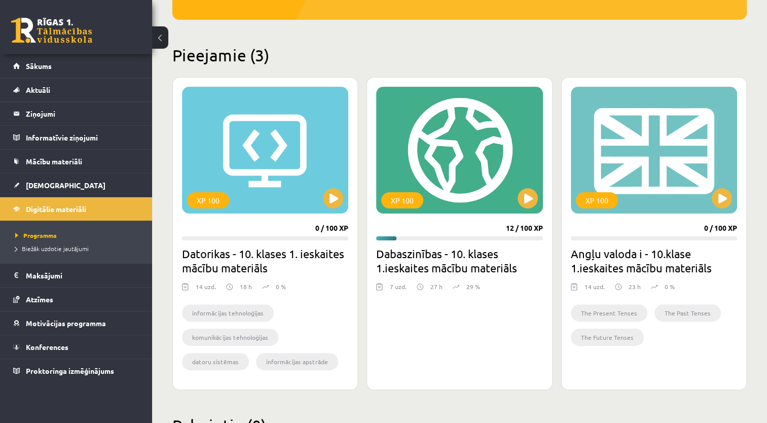
scroll to position [223, 0]
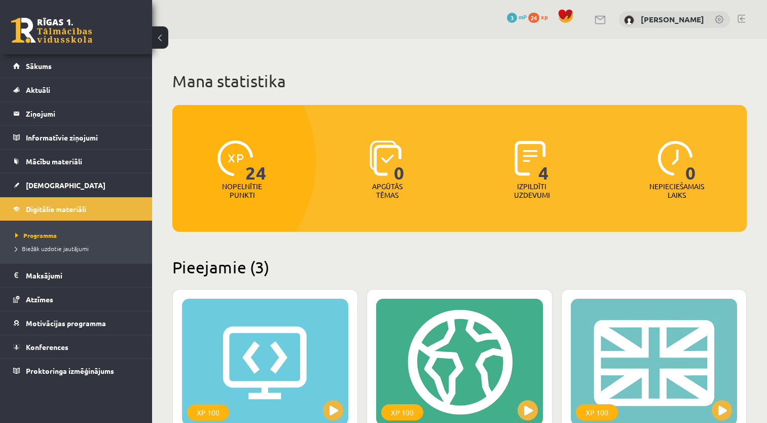
scroll to position [223, 0]
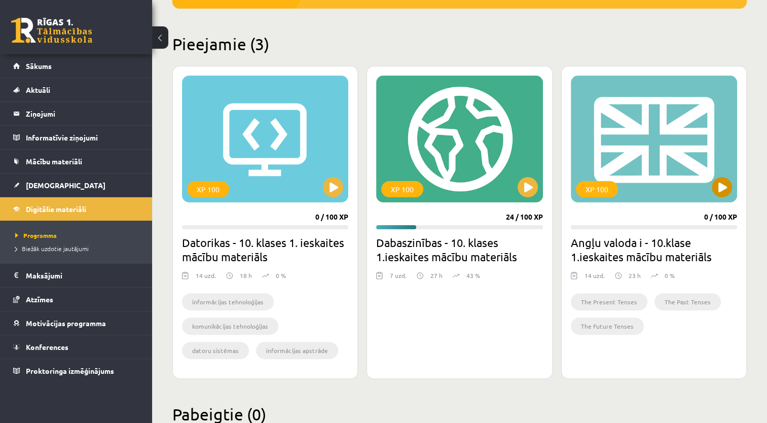
click at [633, 136] on div "XP 100" at bounding box center [654, 139] width 166 height 127
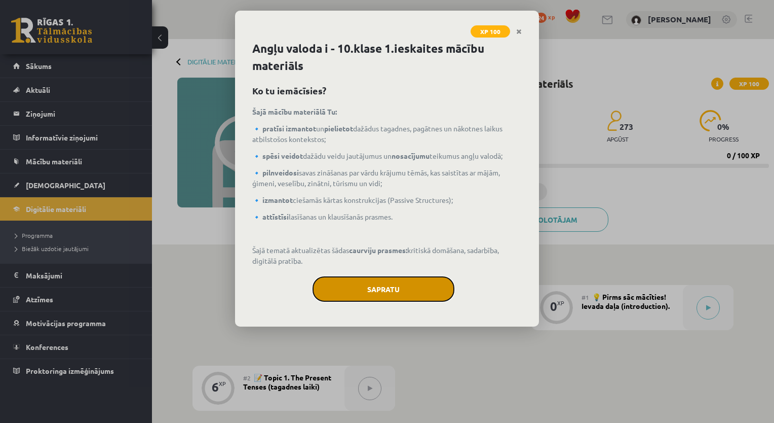
click at [371, 282] on button "Sapratu" at bounding box center [384, 288] width 142 height 25
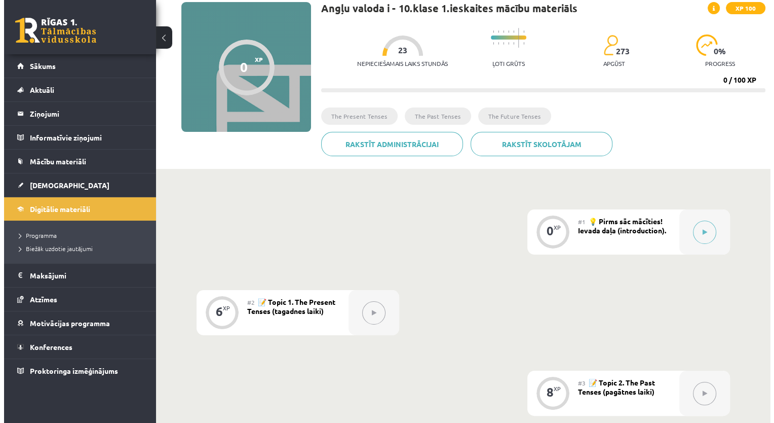
scroll to position [69, 0]
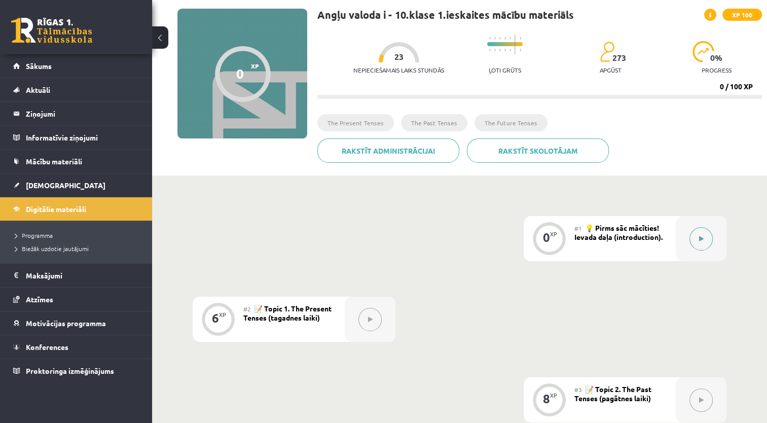
click at [683, 244] on div at bounding box center [700, 238] width 51 height 45
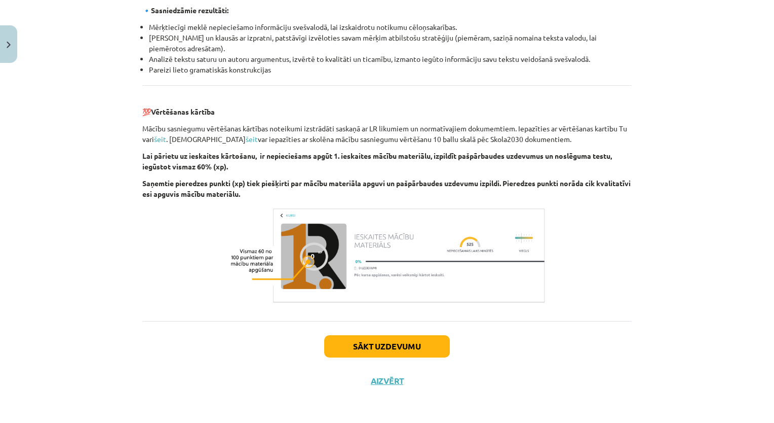
scroll to position [0, 0]
